Goal: Information Seeking & Learning: Compare options

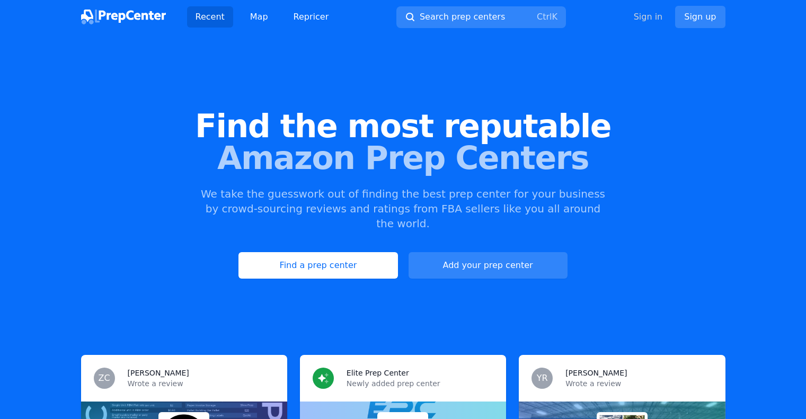
drag, startPoint x: 0, startPoint y: 0, endPoint x: 646, endPoint y: 17, distance: 645.9
click at [646, 17] on link "Sign in" at bounding box center [648, 17] width 29 height 13
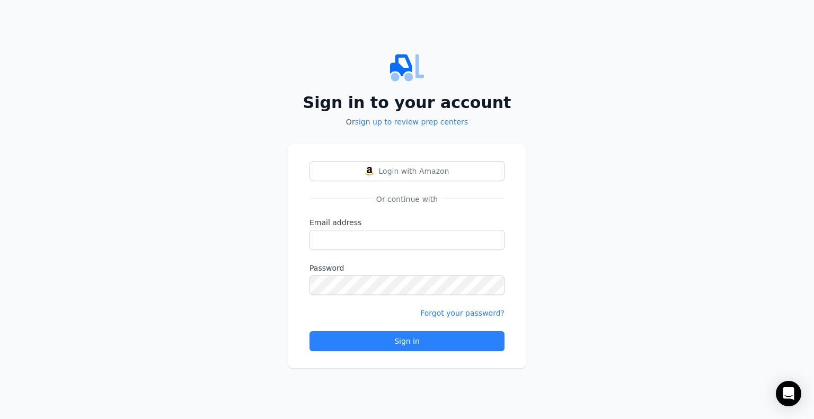
click at [263, 15] on div "Sign in to your account Or sign up to review prep centers Login with Amazon Or …" at bounding box center [407, 209] width 814 height 419
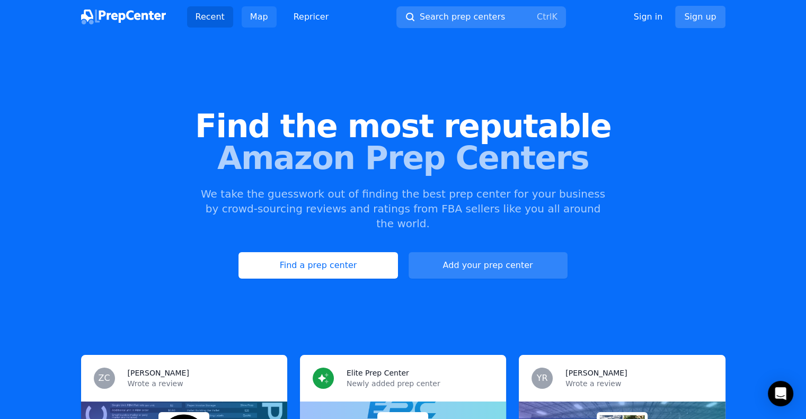
click at [244, 18] on link "Map" at bounding box center [259, 16] width 35 height 21
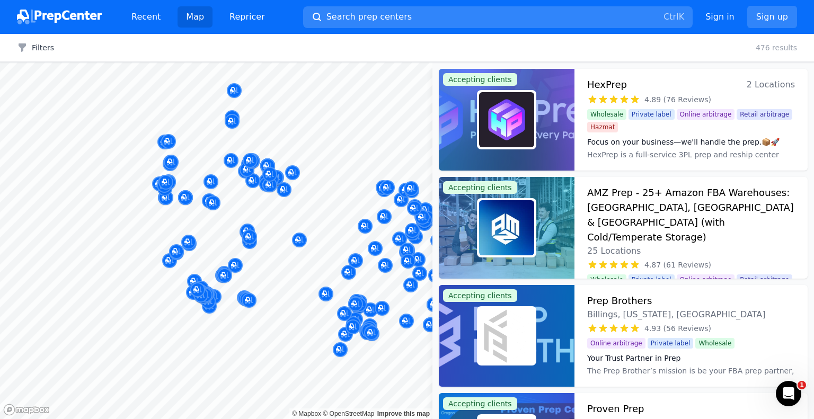
click at [287, 275] on body "Recent Map Repricer Search prep centers Ctrl K Open main menu Sign in Sign up F…" at bounding box center [407, 209] width 814 height 419
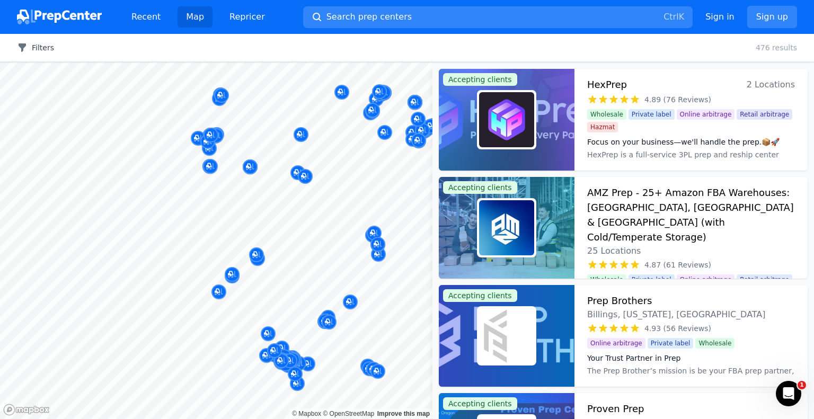
click at [48, 43] on button "Filters" at bounding box center [35, 47] width 37 height 11
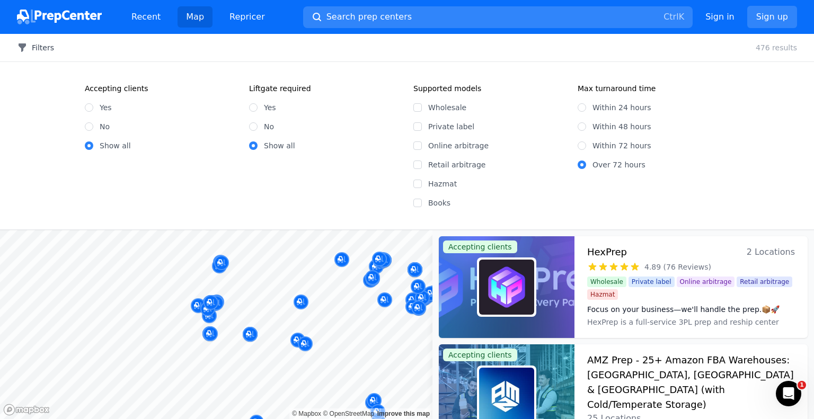
click at [48, 43] on button "Filters" at bounding box center [35, 47] width 37 height 11
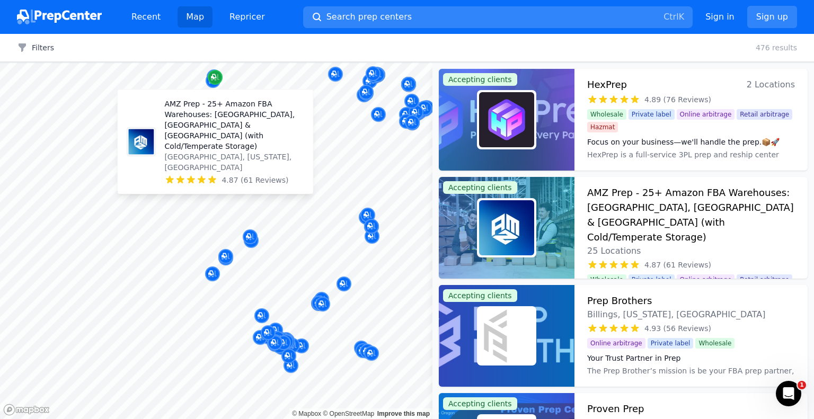
click at [212, 82] on div "Map marker" at bounding box center [215, 77] width 15 height 15
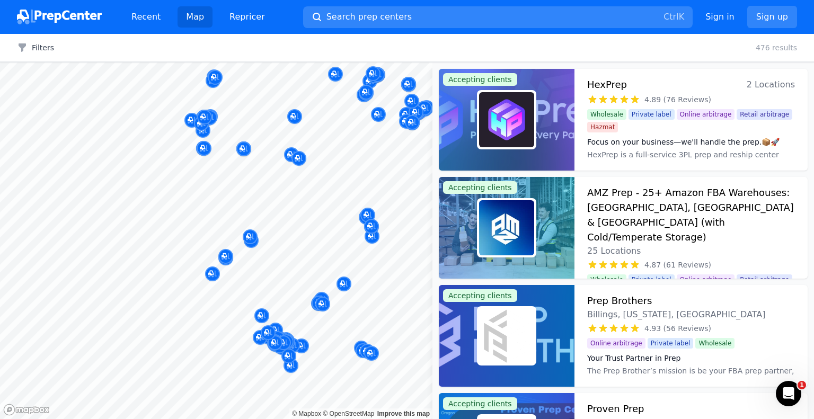
click at [208, 83] on button "Map marker" at bounding box center [215, 78] width 15 height 16
click at [248, 150] on div at bounding box center [250, 149] width 204 height 8
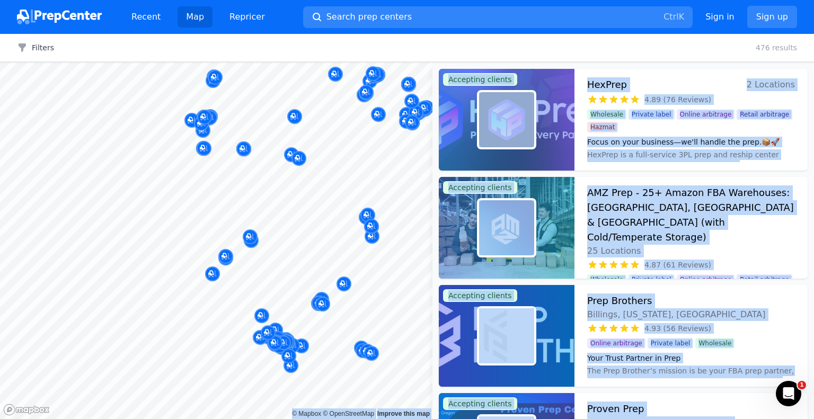
click at [266, 201] on body "Recent Map Repricer Search prep centers Ctrl K Open main menu Sign in Sign up F…" at bounding box center [407, 209] width 814 height 419
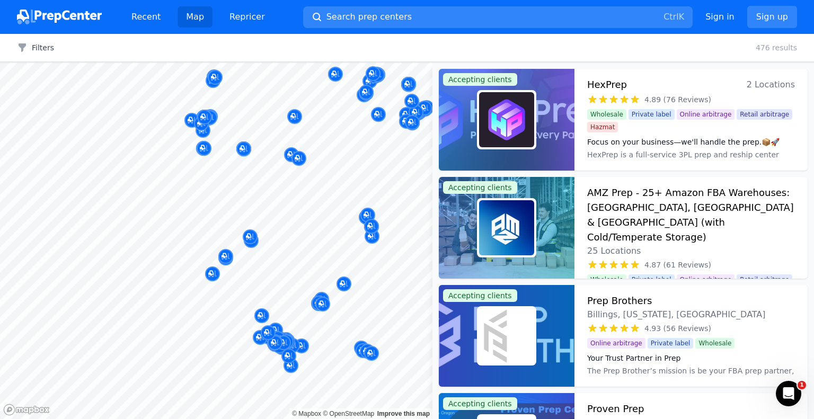
drag, startPoint x: 286, startPoint y: 216, endPoint x: 319, endPoint y: 286, distance: 77.8
click at [269, 139] on body "Recent Map Repricer Search prep centers Ctrl K Open main menu Sign in Sign up F…" at bounding box center [407, 209] width 814 height 419
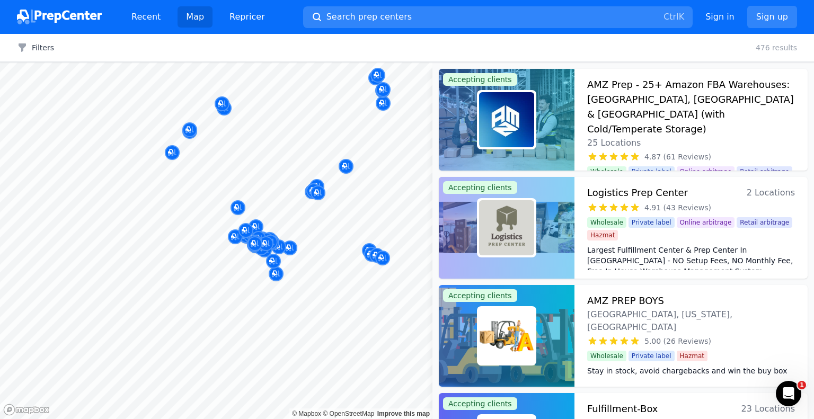
click at [305, 215] on div at bounding box center [312, 218] width 204 height 8
drag, startPoint x: 335, startPoint y: 235, endPoint x: 298, endPoint y: 244, distance: 37.8
click at [298, 244] on body "Recent Map Repricer Search prep centers Ctrl K Open main menu Sign in Sign up F…" at bounding box center [407, 209] width 814 height 419
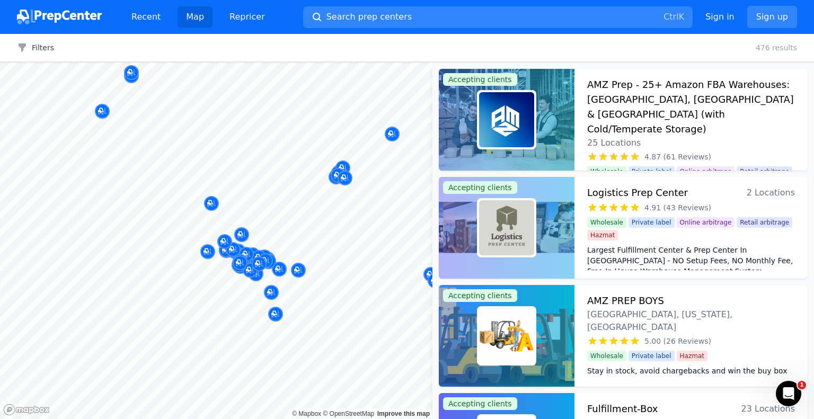
click at [244, 254] on div at bounding box center [236, 254] width 204 height 8
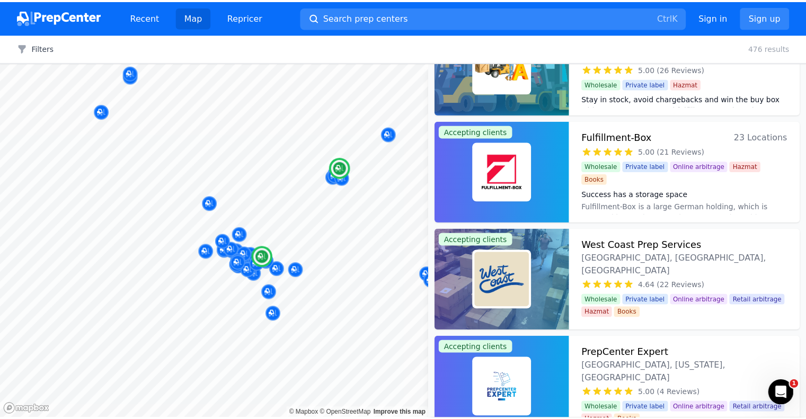
scroll to position [106, 0]
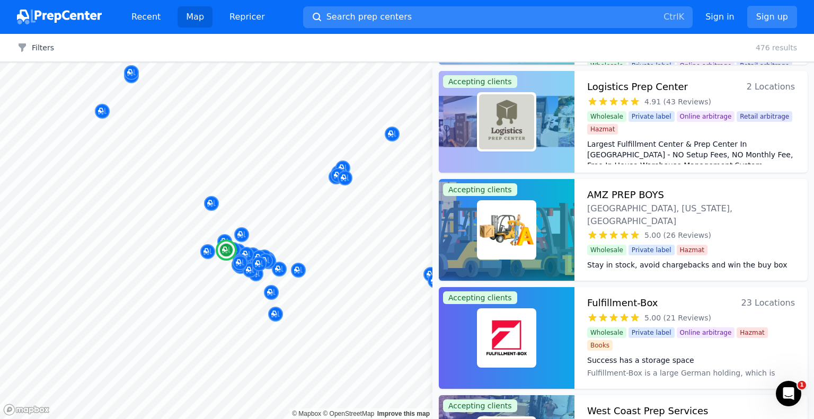
click at [601, 196] on h3 "AMZ PREP BOYS" at bounding box center [625, 195] width 77 height 15
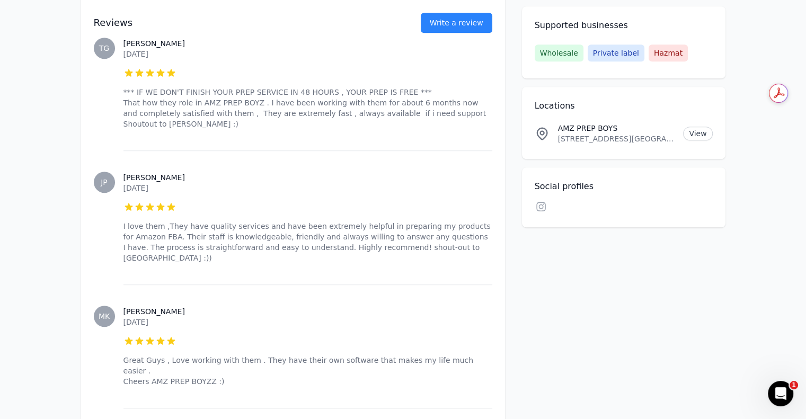
scroll to position [742, 0]
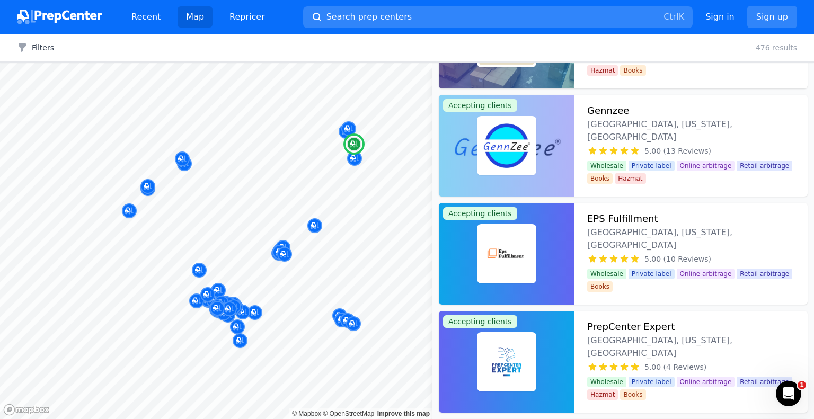
scroll to position [583, 0]
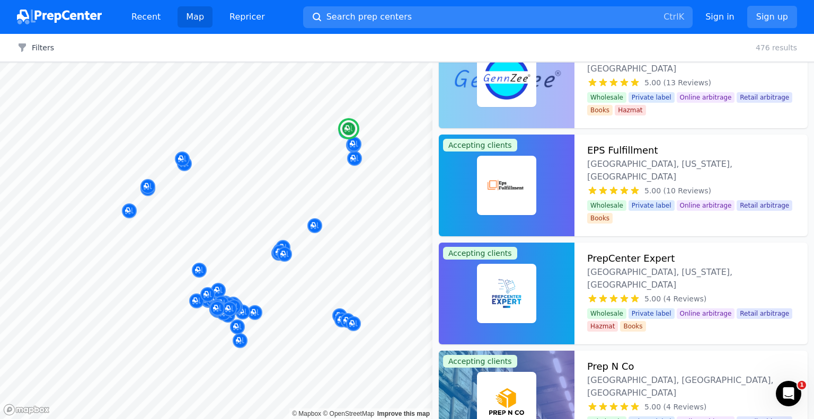
click at [609, 148] on h3 "EPS Fulfillment" at bounding box center [622, 150] width 71 height 15
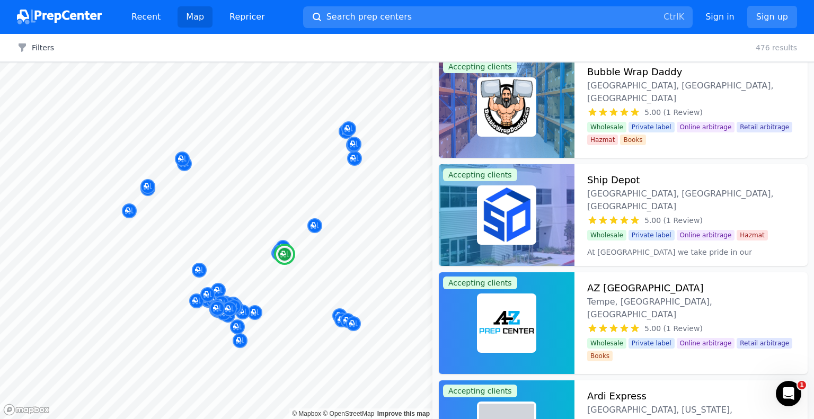
scroll to position [1537, 0]
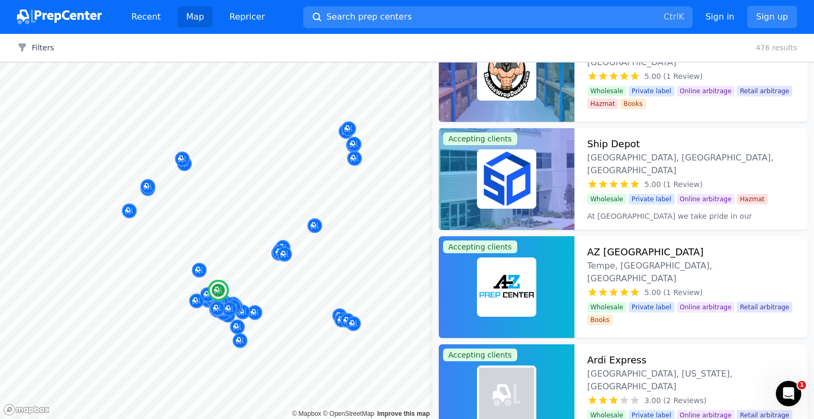
click at [621, 142] on h3 "Ship Depot" at bounding box center [613, 144] width 52 height 15
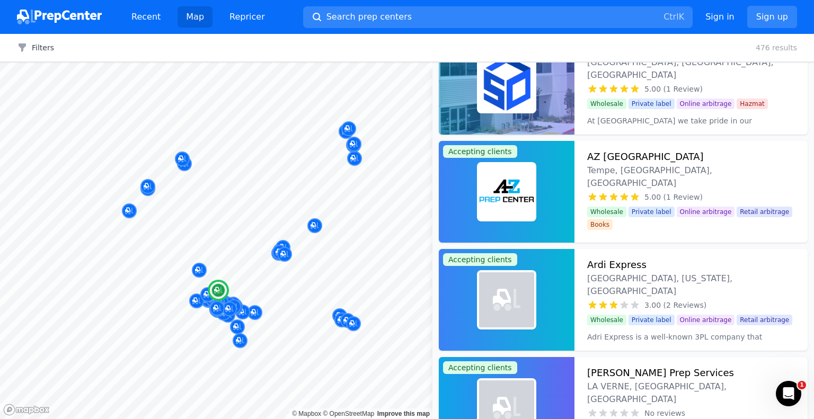
scroll to position [1696, 0]
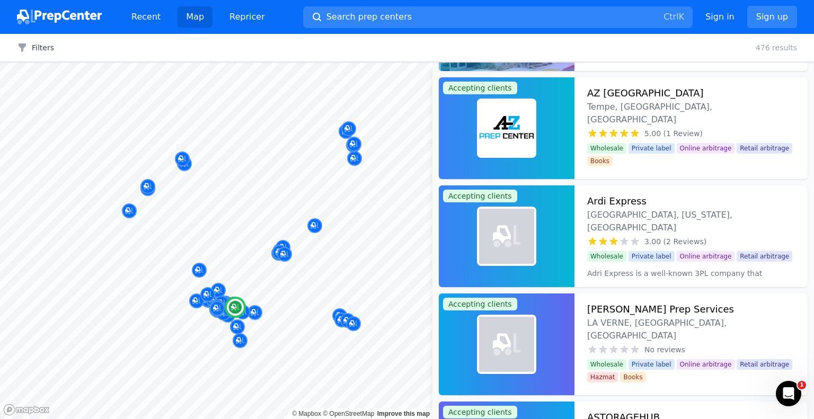
click at [639, 200] on h3 "Ardi Express" at bounding box center [616, 201] width 59 height 15
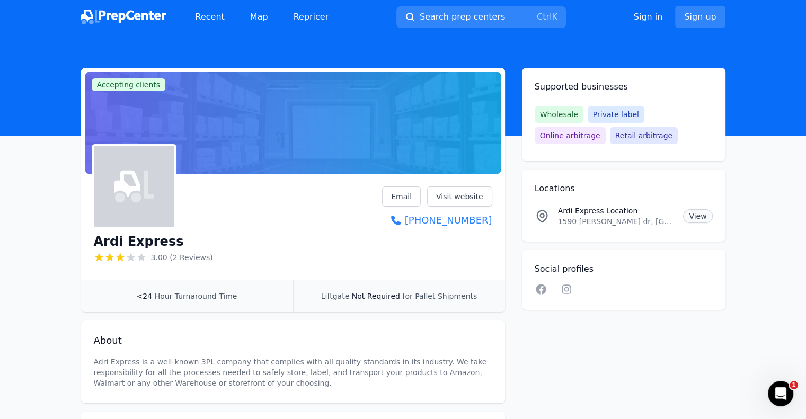
click at [696, 214] on link "View" at bounding box center [697, 216] width 29 height 14
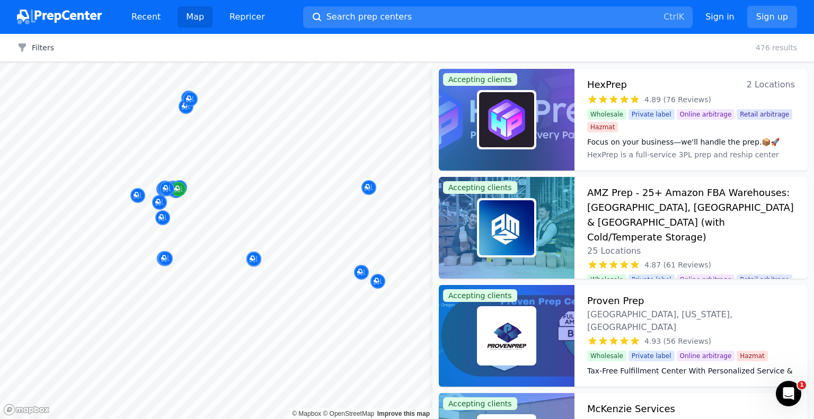
click at [177, 191] on icon "Map marker" at bounding box center [178, 189] width 8 height 11
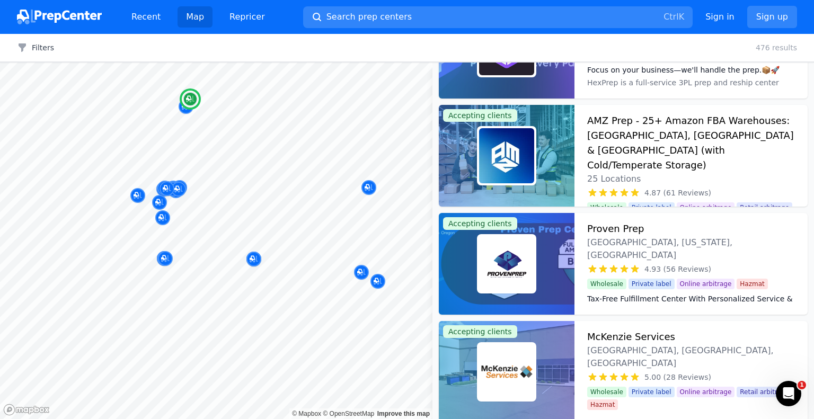
scroll to position [106, 0]
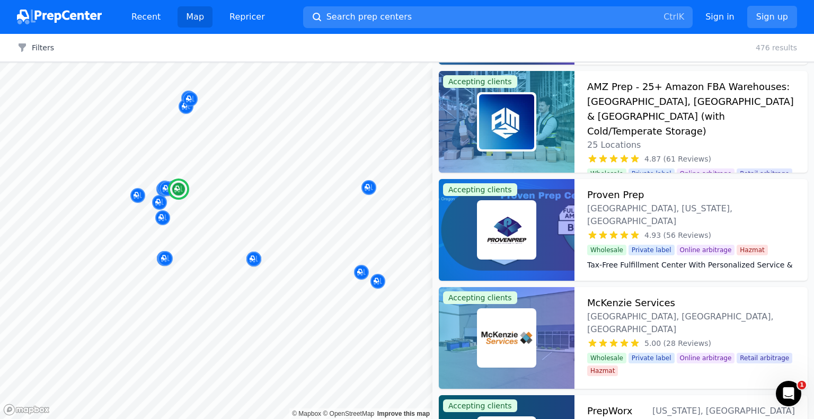
click at [646, 230] on span "4.93 (56 Reviews)" at bounding box center [678, 235] width 67 height 11
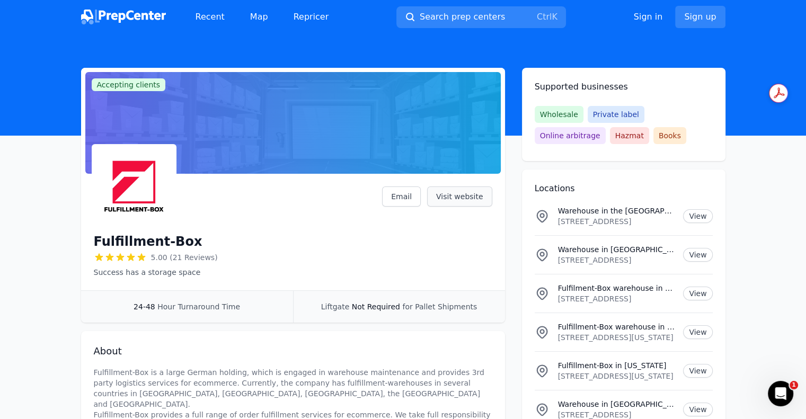
click at [482, 196] on link "Visit website" at bounding box center [459, 197] width 65 height 20
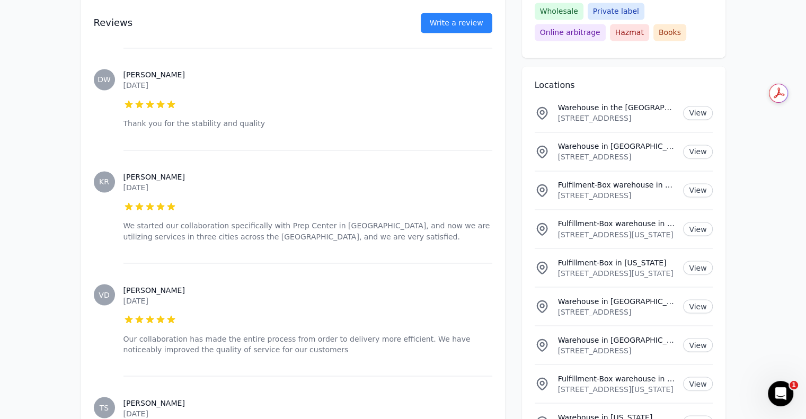
scroll to position [1785, 0]
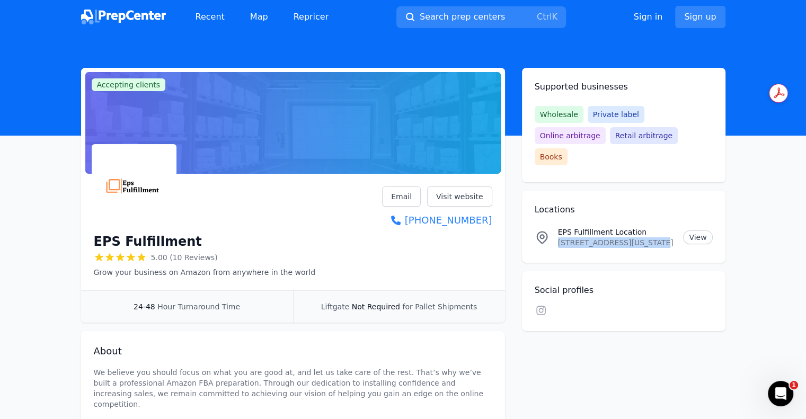
drag, startPoint x: 558, startPoint y: 224, endPoint x: 645, endPoint y: 223, distance: 86.4
click at [645, 237] on p "[STREET_ADDRESS][US_STATE]" at bounding box center [616, 242] width 117 height 11
copy p "[STREET_ADDRESS]"
click at [690, 231] on link "View" at bounding box center [697, 238] width 29 height 14
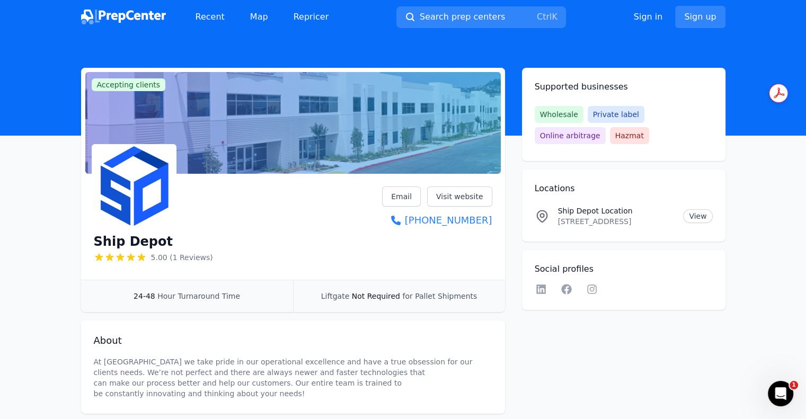
drag, startPoint x: 556, startPoint y: 221, endPoint x: 631, endPoint y: 224, distance: 75.4
click at [631, 224] on div "Ship Depot Location 114 Grand Cypress Ave, Palmdale, CA, 93551, US View" at bounding box center [624, 216] width 178 height 21
click at [631, 224] on p "114 Grand Cypress Ave, Palmdale, CA, 93551, US" at bounding box center [616, 221] width 117 height 11
drag, startPoint x: 634, startPoint y: 223, endPoint x: 556, endPoint y: 225, distance: 77.9
click at [556, 225] on div "Ship Depot Location 114 Grand Cypress Ave, Palmdale, CA, 93551, US View" at bounding box center [624, 216] width 178 height 21
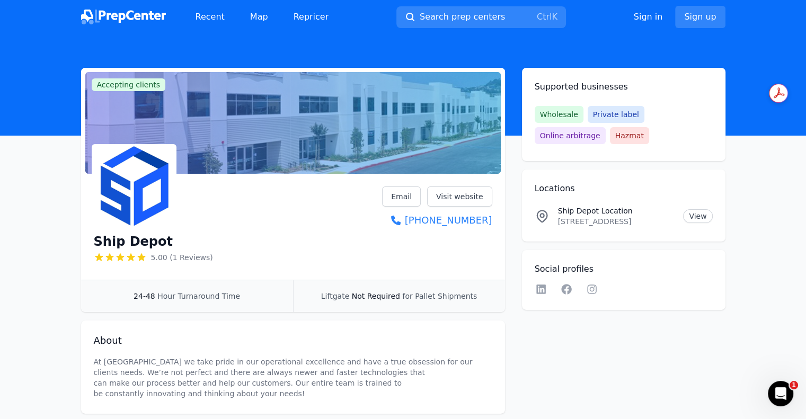
copy p "114 Grand Cypress Ave"
click at [687, 220] on link "View" at bounding box center [697, 216] width 29 height 14
click at [709, 213] on link "View" at bounding box center [697, 216] width 29 height 14
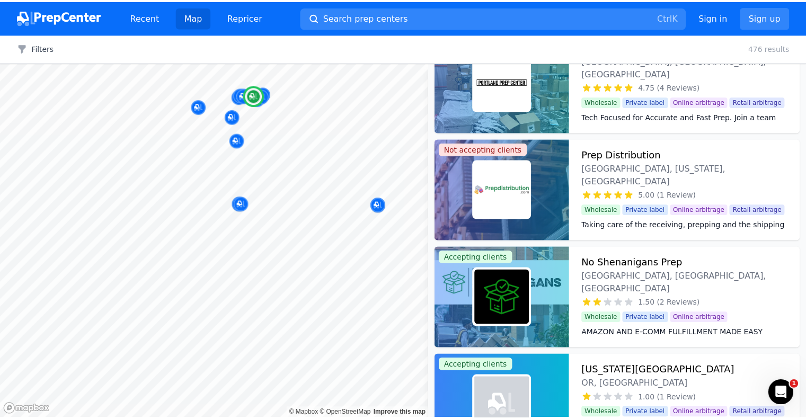
scroll to position [954, 0]
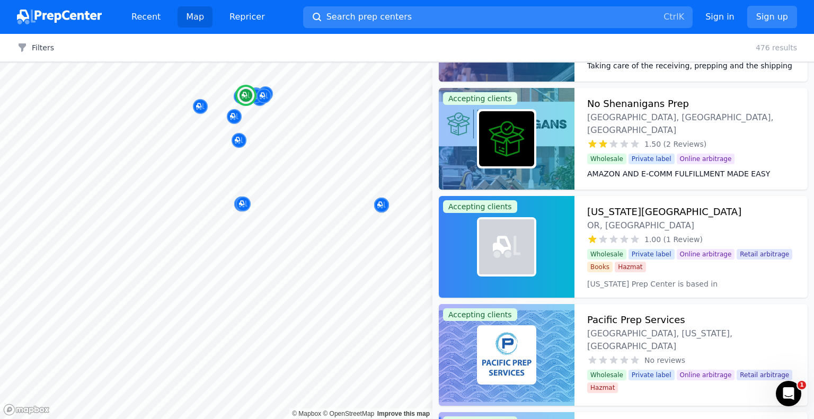
click at [679, 110] on h3 "No Shenanigans Prep" at bounding box center [638, 103] width 102 height 15
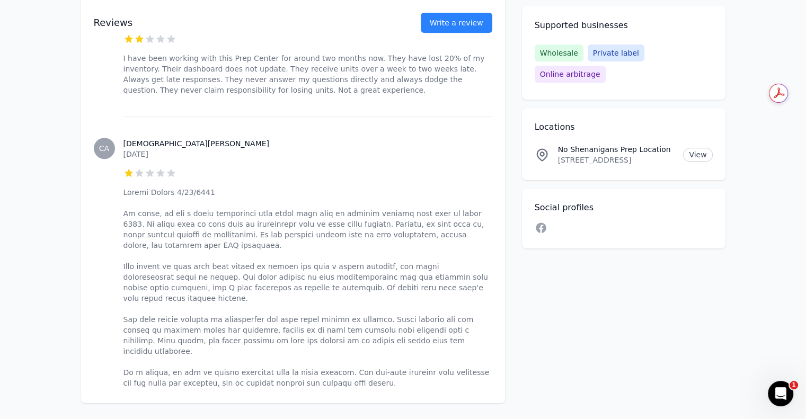
scroll to position [477, 0]
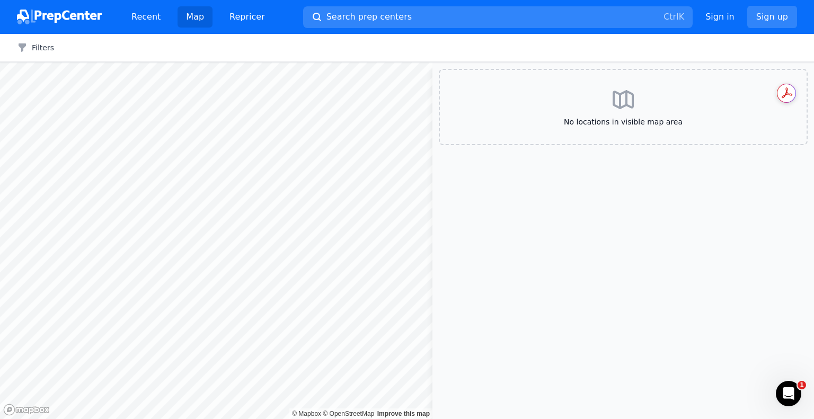
click at [157, 63] on div at bounding box center [216, 63] width 433 height 0
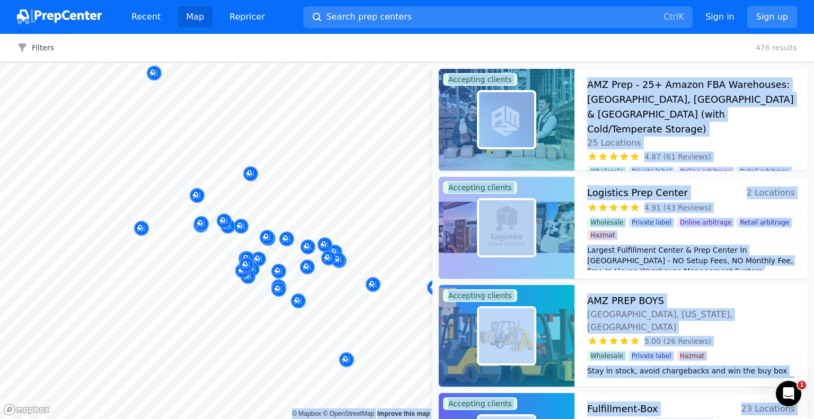
click at [333, 197] on body "Recent Map Repricer Search prep centers Ctrl K Open main menu Sign in Sign up F…" at bounding box center [407, 209] width 814 height 419
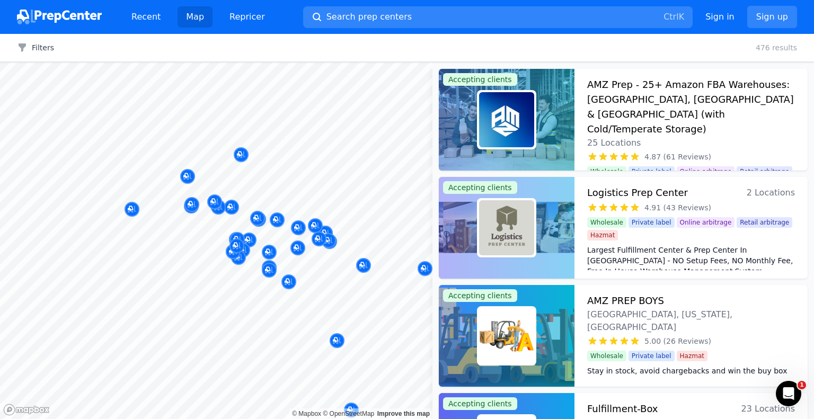
click at [721, 51] on div "Filters Clear all 476 results" at bounding box center [407, 48] width 814 height 28
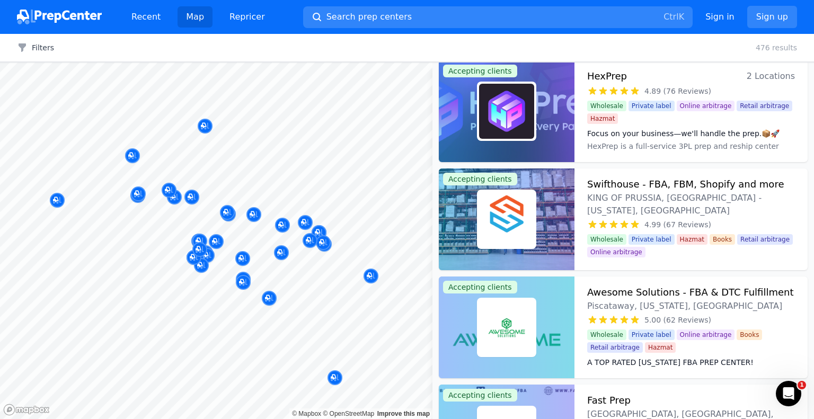
scroll to position [3526, 0]
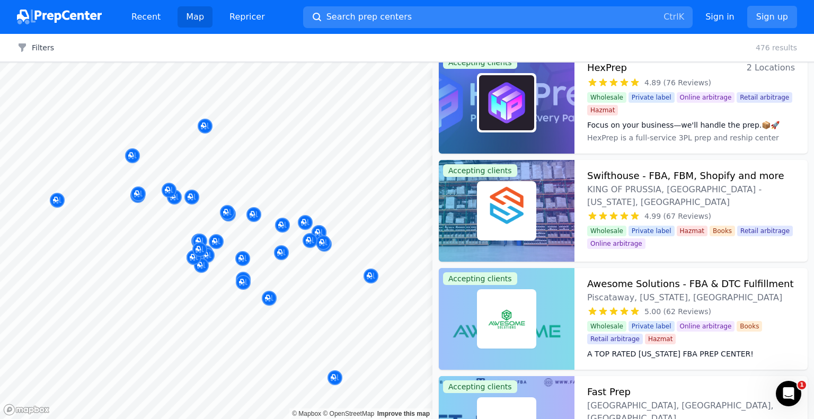
click at [212, 227] on body "Recent Map Repricer Search prep centers Ctrl K Open main menu Sign in Sign up F…" at bounding box center [407, 209] width 814 height 419
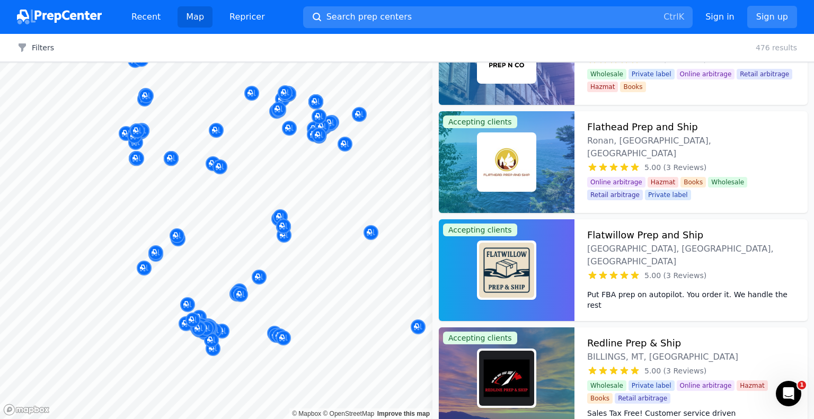
click at [226, 230] on body "Recent Map Repricer Search prep centers Ctrl K Open main menu Sign in Sign up F…" at bounding box center [407, 209] width 814 height 419
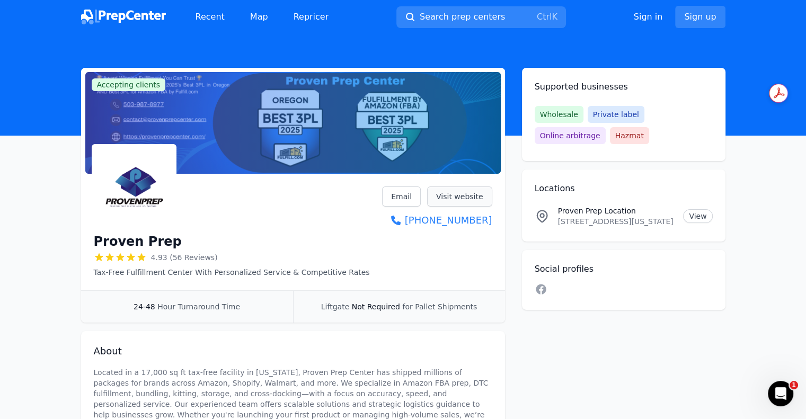
click at [465, 197] on link "Visit website" at bounding box center [459, 197] width 65 height 20
drag, startPoint x: 34, startPoint y: 242, endPoint x: 52, endPoint y: 279, distance: 40.5
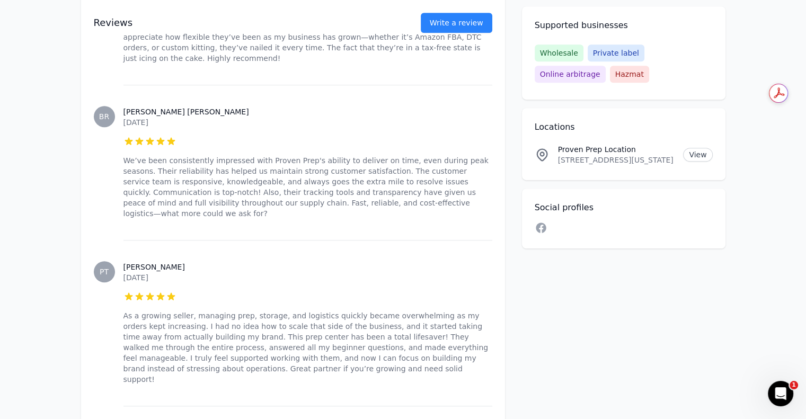
scroll to position [795, 0]
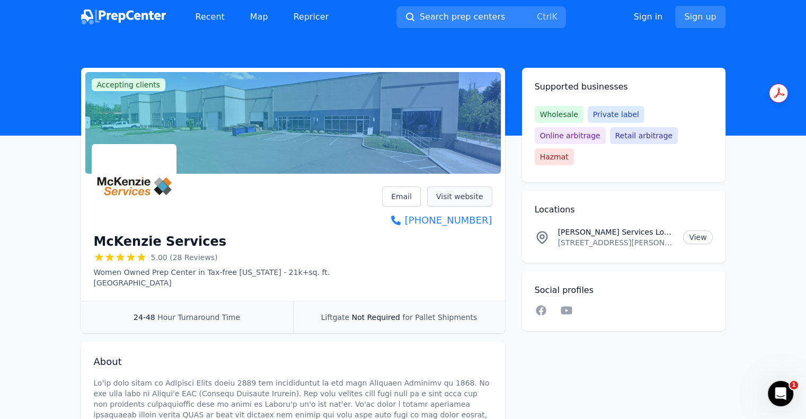
click at [454, 192] on link "Visit website" at bounding box center [459, 197] width 65 height 20
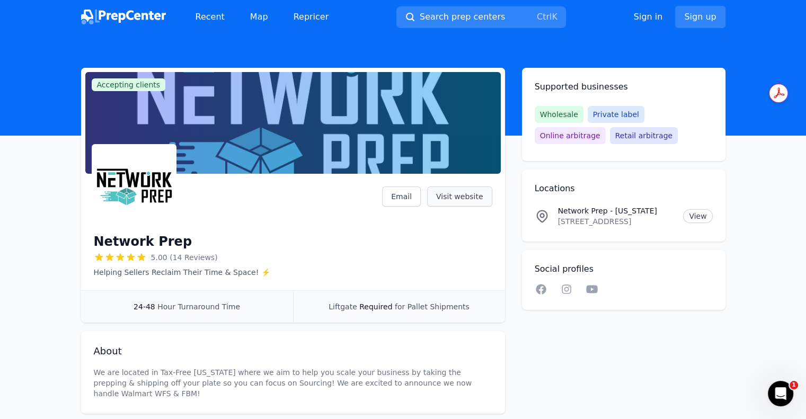
click at [439, 195] on link "Visit website" at bounding box center [459, 197] width 65 height 20
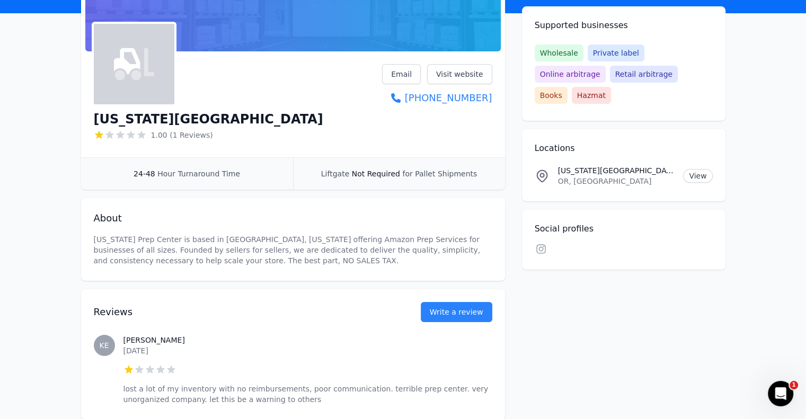
scroll to position [106, 0]
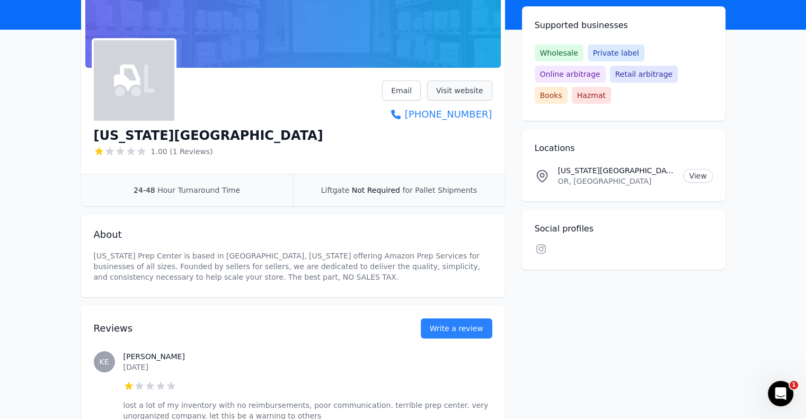
click at [470, 96] on link "Visit website" at bounding box center [459, 91] width 65 height 20
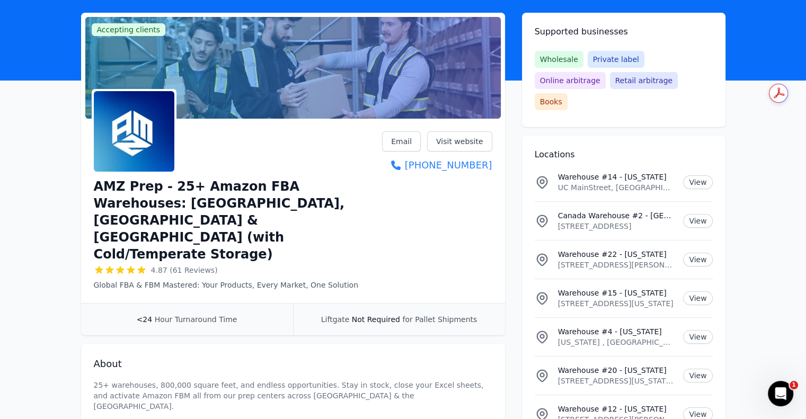
scroll to position [53, 0]
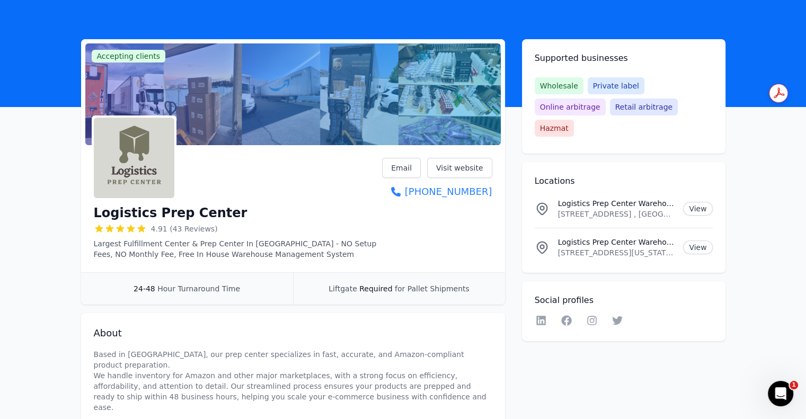
scroll to position [53, 0]
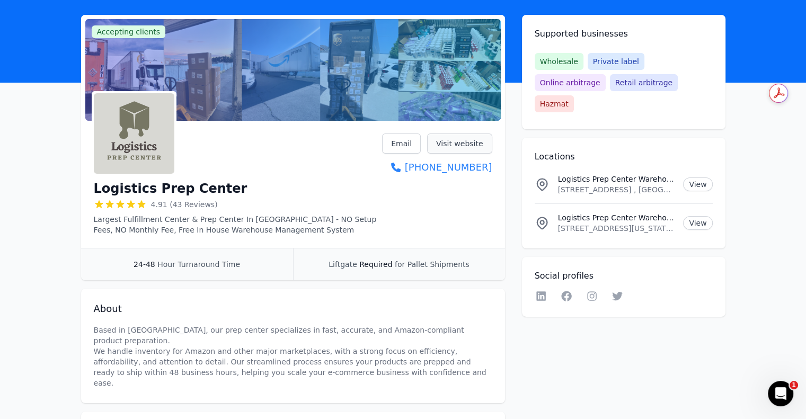
click at [458, 146] on link "Visit website" at bounding box center [459, 144] width 65 height 20
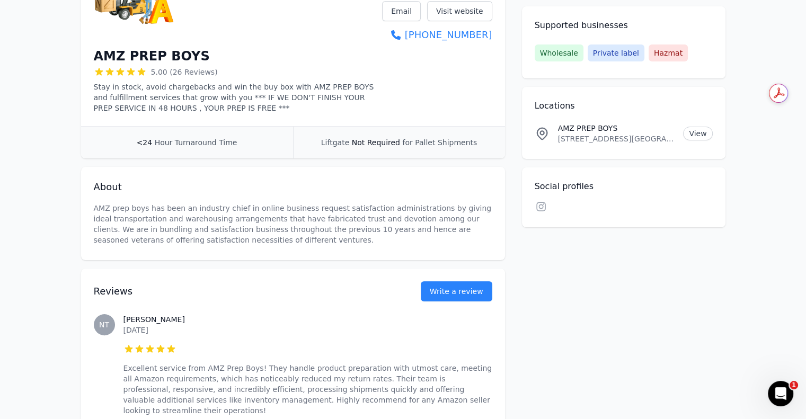
scroll to position [106, 0]
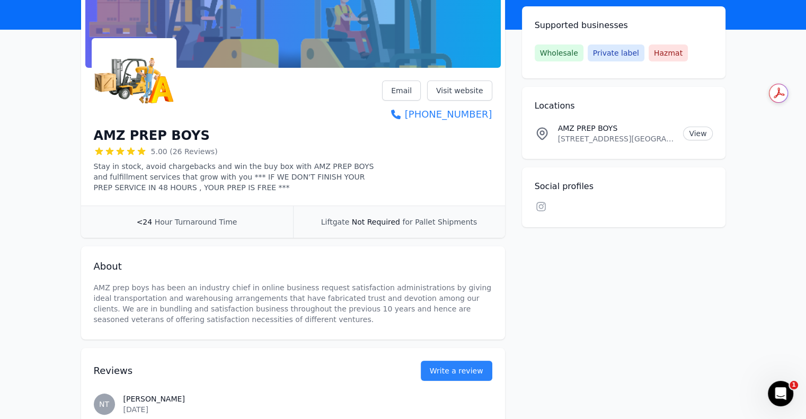
click at [149, 138] on h1 "AMZ PREP BOYS" at bounding box center [152, 135] width 116 height 17
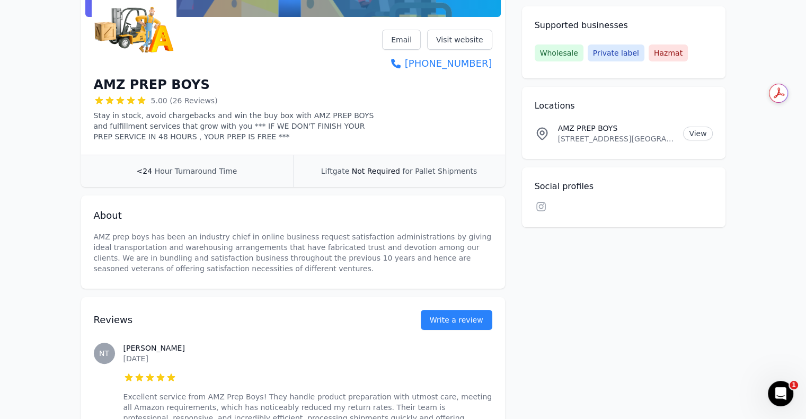
scroll to position [159, 0]
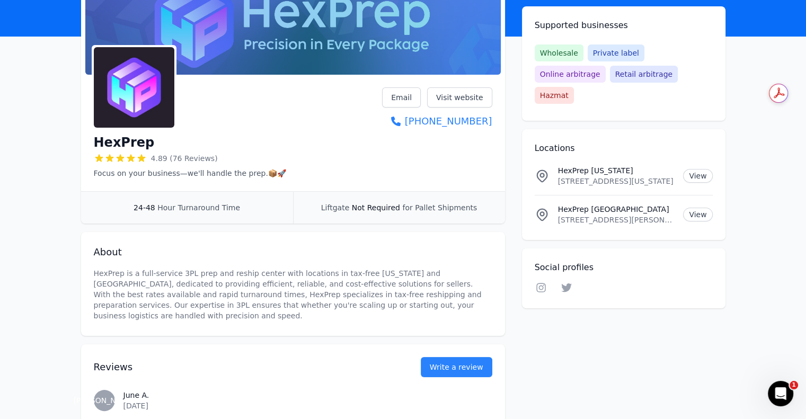
scroll to position [106, 0]
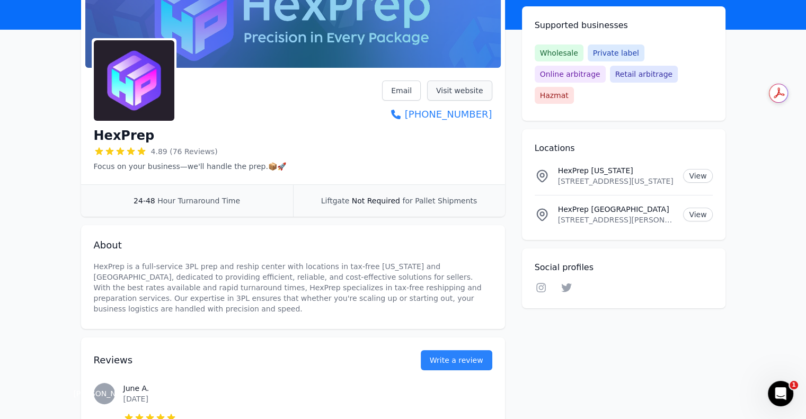
click at [479, 86] on link "Visit website" at bounding box center [459, 91] width 65 height 20
click at [460, 94] on link "Visit website" at bounding box center [459, 91] width 65 height 20
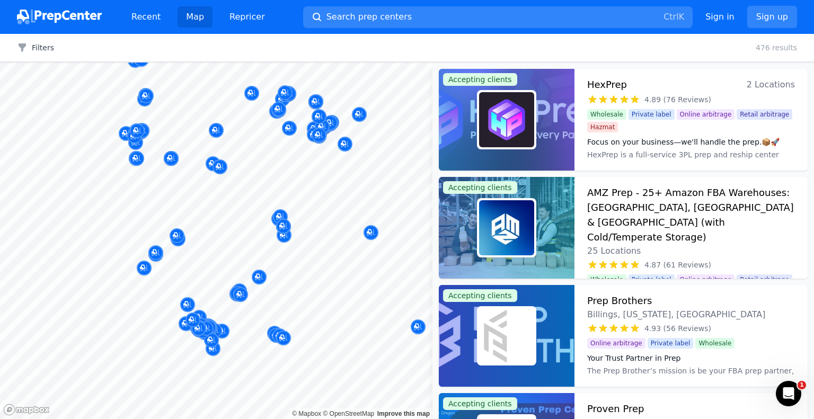
scroll to position [3526, 0]
